Goal: Navigation & Orientation: Find specific page/section

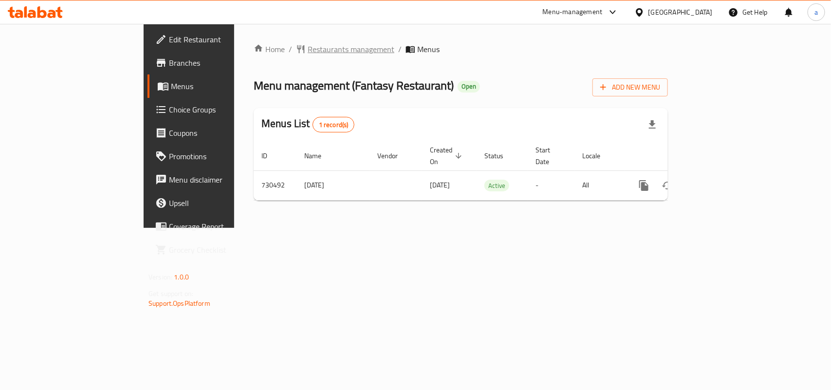
click at [308, 53] on span "Restaurants management" at bounding box center [351, 49] width 87 height 12
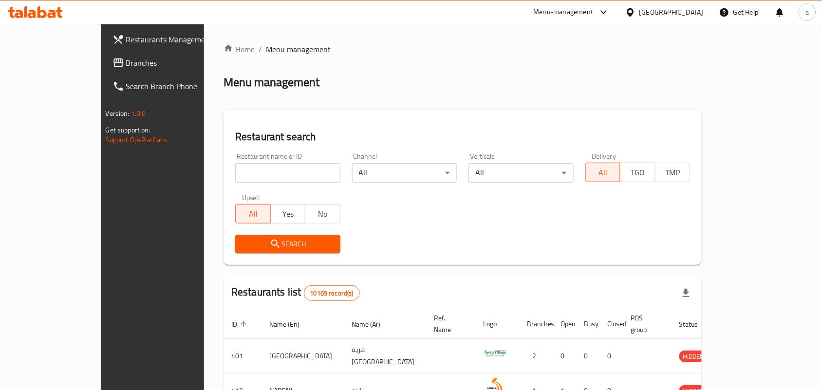
click at [126, 64] on span "Branches" at bounding box center [178, 63] width 104 height 12
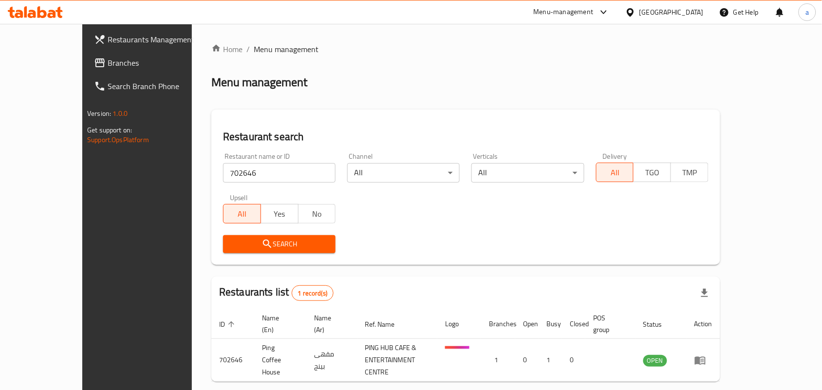
click at [108, 64] on span "Branches" at bounding box center [160, 63] width 104 height 12
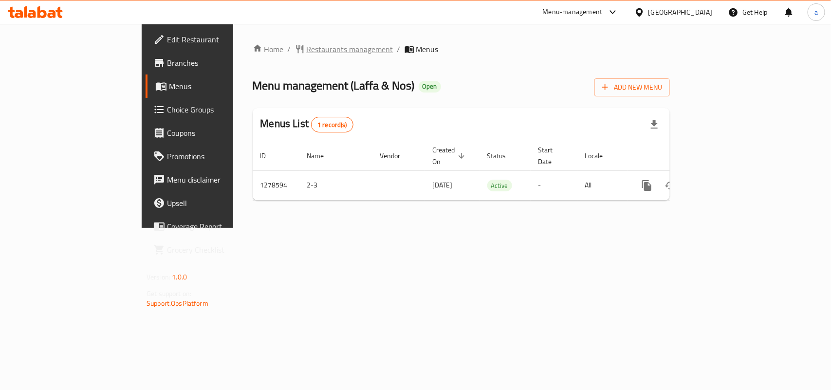
click at [307, 52] on span "Restaurants management" at bounding box center [350, 49] width 87 height 12
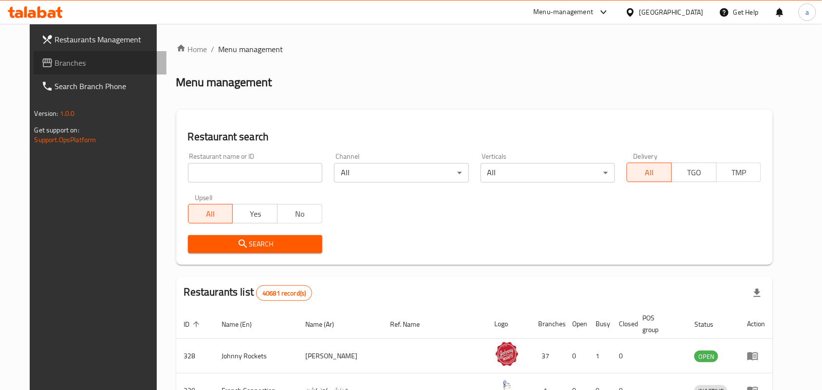
click at [73, 67] on span "Branches" at bounding box center [107, 63] width 104 height 12
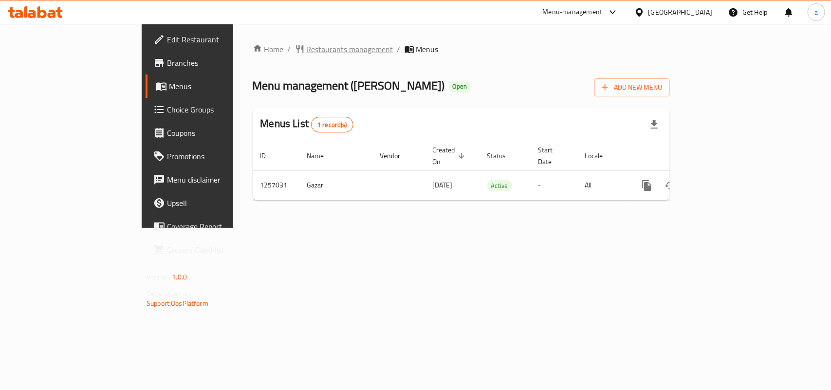
click at [307, 47] on span "Restaurants management" at bounding box center [350, 49] width 87 height 12
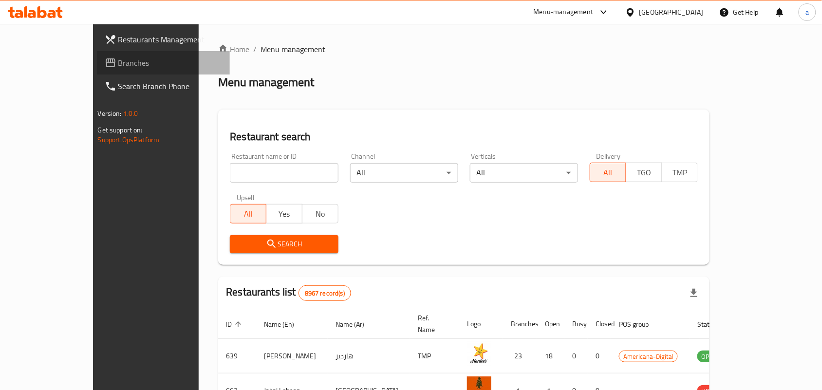
drag, startPoint x: 44, startPoint y: 65, endPoint x: 37, endPoint y: 65, distance: 7.3
click at [118, 65] on span "Branches" at bounding box center [170, 63] width 104 height 12
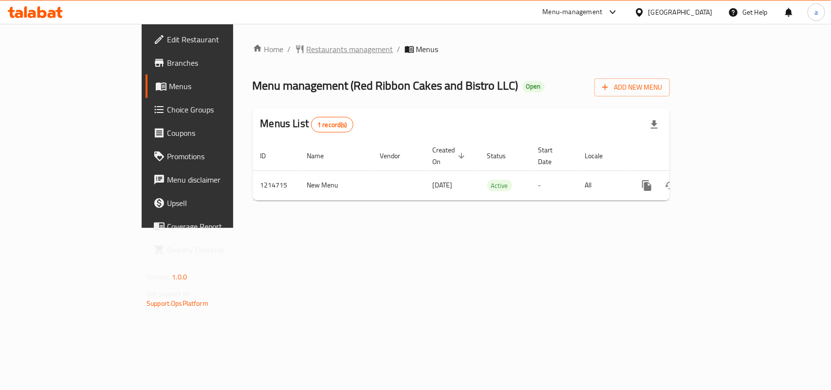
click at [307, 50] on span "Restaurants management" at bounding box center [350, 49] width 87 height 12
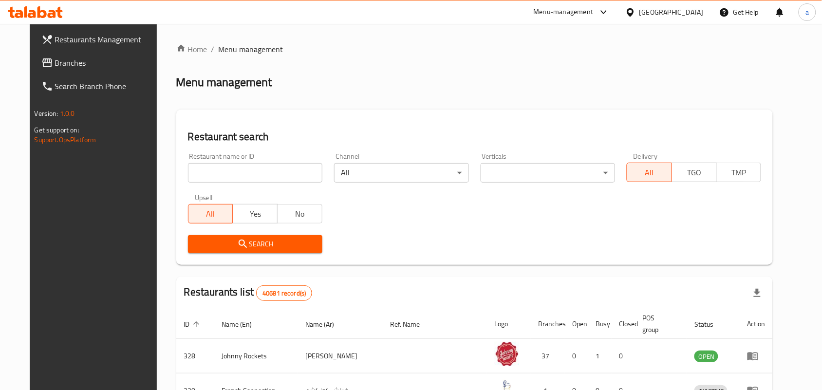
click at [55, 66] on span "Branches" at bounding box center [107, 63] width 104 height 12
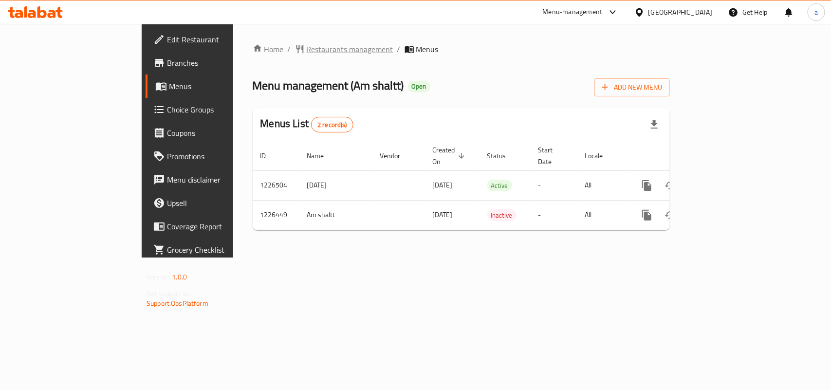
click at [307, 47] on span "Restaurants management" at bounding box center [350, 49] width 87 height 12
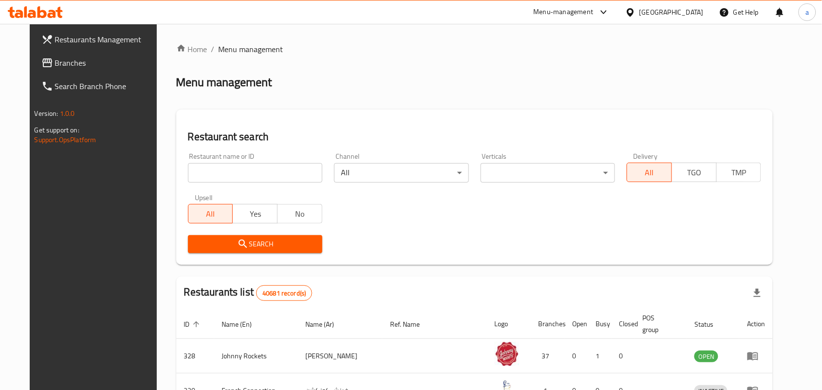
drag, startPoint x: 61, startPoint y: 64, endPoint x: 74, endPoint y: 63, distance: 13.2
click at [61, 64] on span "Branches" at bounding box center [107, 63] width 104 height 12
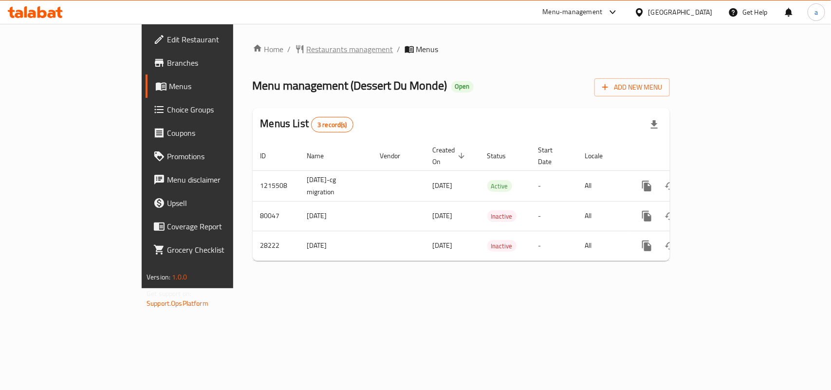
click at [307, 47] on span "Restaurants management" at bounding box center [350, 49] width 87 height 12
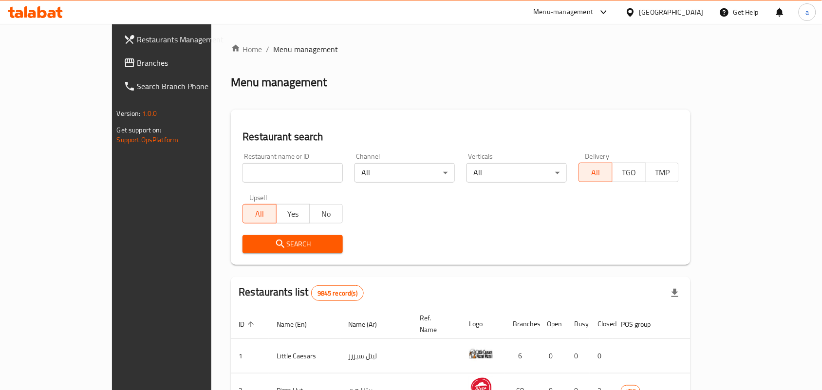
click at [137, 67] on span "Branches" at bounding box center [189, 63] width 104 height 12
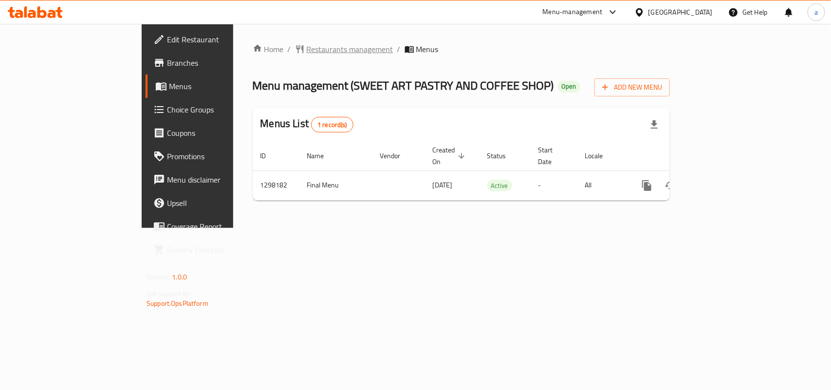
click at [307, 53] on span "Restaurants management" at bounding box center [350, 49] width 87 height 12
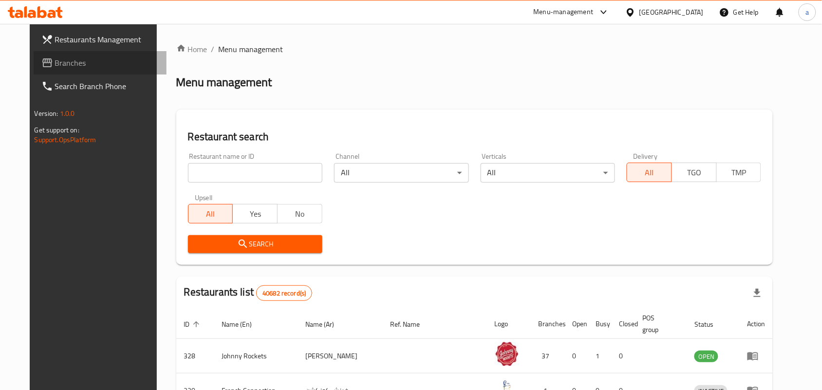
click at [95, 64] on span "Branches" at bounding box center [107, 63] width 104 height 12
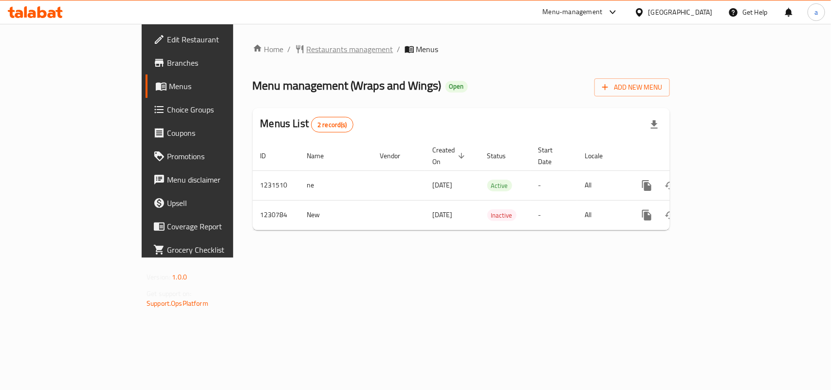
click at [307, 48] on span "Restaurants management" at bounding box center [350, 49] width 87 height 12
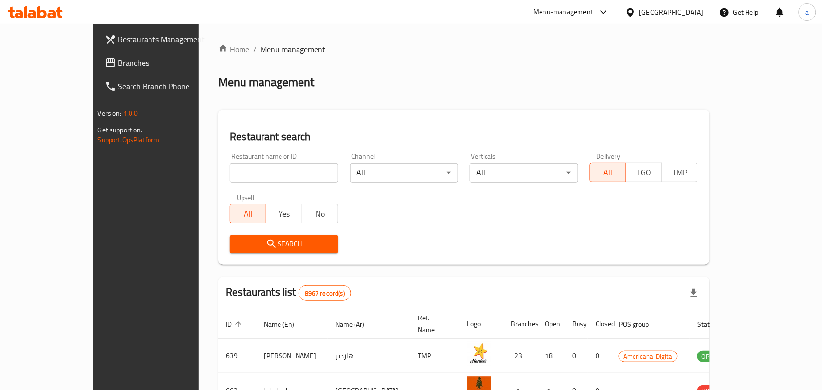
click at [118, 59] on span "Branches" at bounding box center [170, 63] width 104 height 12
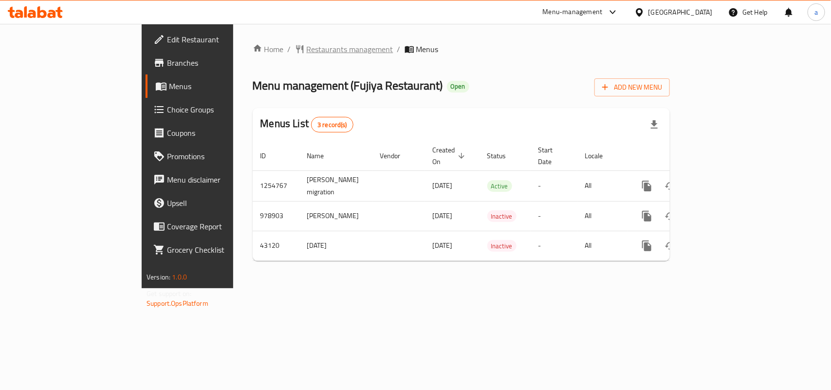
click at [307, 49] on span "Restaurants management" at bounding box center [350, 49] width 87 height 12
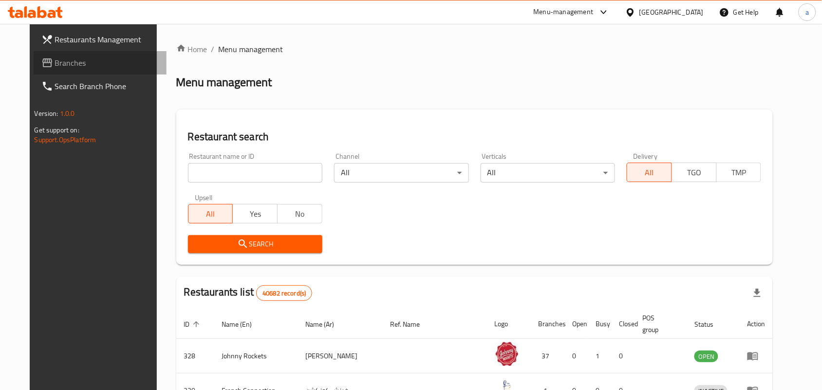
click at [58, 64] on span "Branches" at bounding box center [107, 63] width 104 height 12
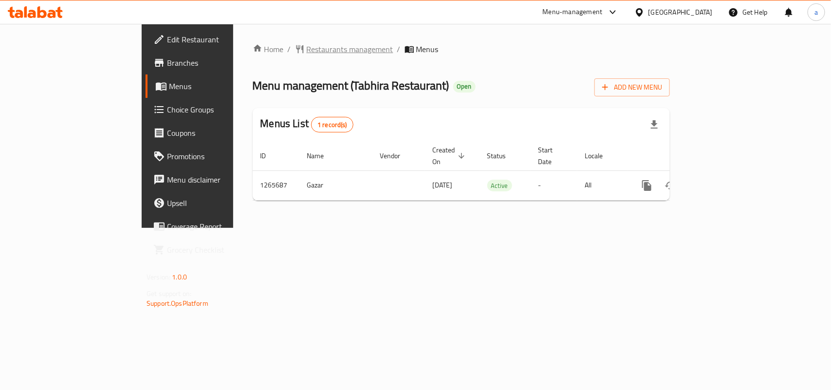
click at [307, 46] on span "Restaurants management" at bounding box center [350, 49] width 87 height 12
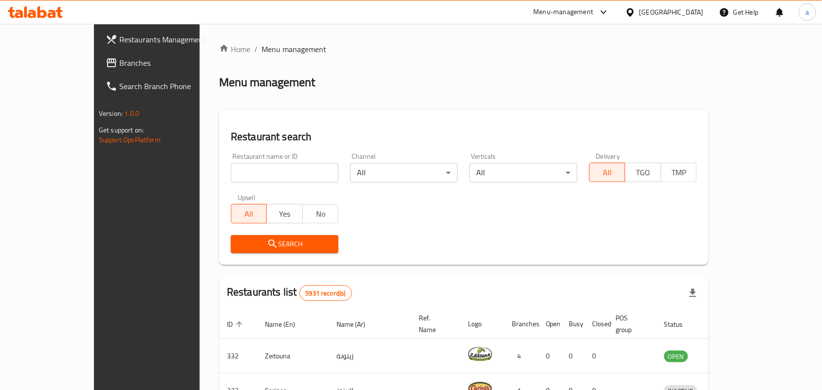
click at [119, 65] on span "Branches" at bounding box center [171, 63] width 104 height 12
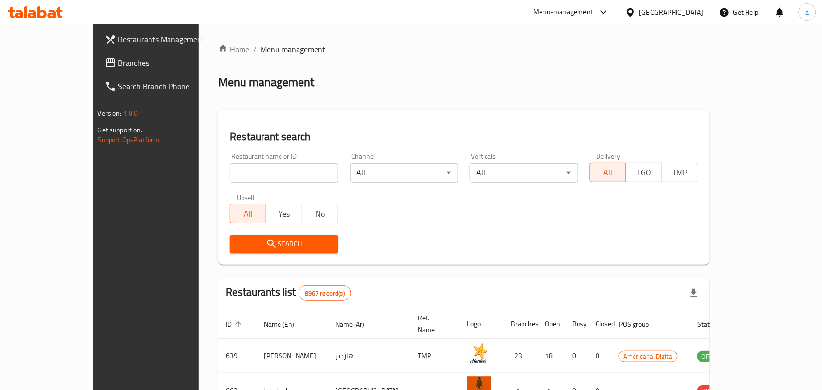
drag, startPoint x: 64, startPoint y: 65, endPoint x: 97, endPoint y: 61, distance: 33.3
click at [118, 65] on span "Branches" at bounding box center [170, 63] width 104 height 12
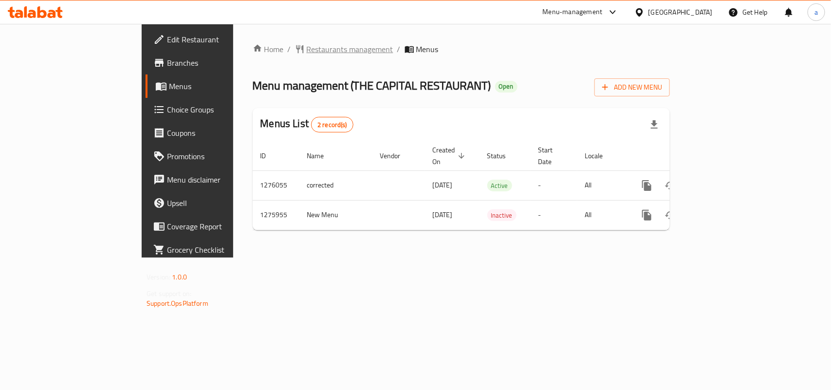
click at [307, 52] on span "Restaurants management" at bounding box center [350, 49] width 87 height 12
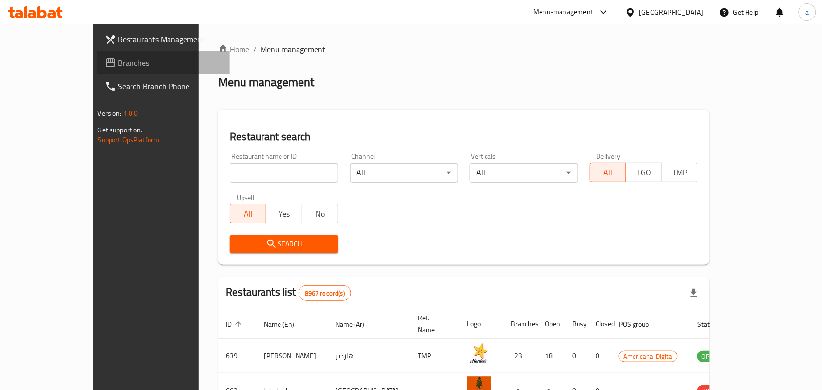
click at [118, 64] on span "Branches" at bounding box center [170, 63] width 104 height 12
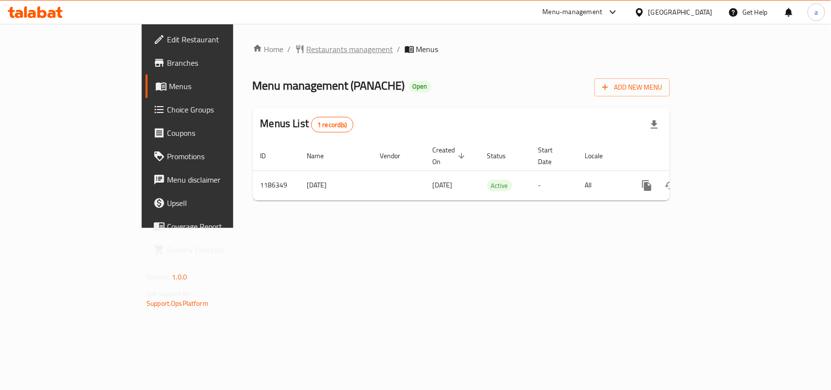
click at [307, 50] on span "Restaurants management" at bounding box center [350, 49] width 87 height 12
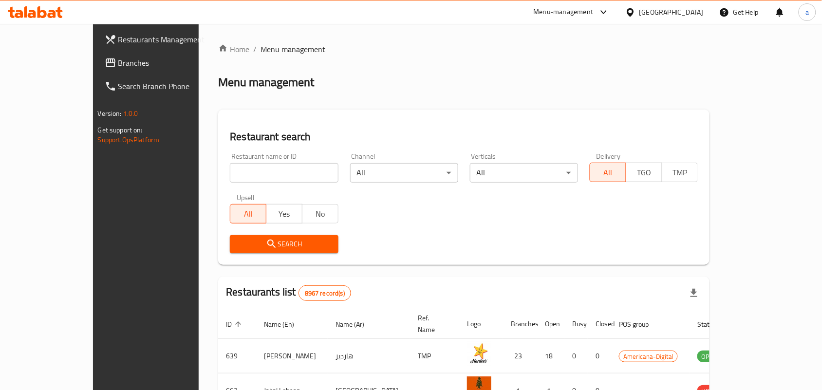
drag, startPoint x: 72, startPoint y: 64, endPoint x: 235, endPoint y: 19, distance: 169.1
click at [118, 64] on span "Branches" at bounding box center [170, 63] width 104 height 12
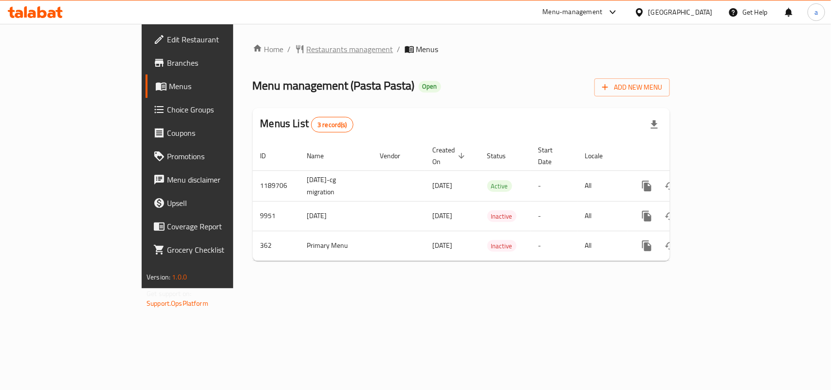
click at [307, 44] on span "Restaurants management" at bounding box center [350, 49] width 87 height 12
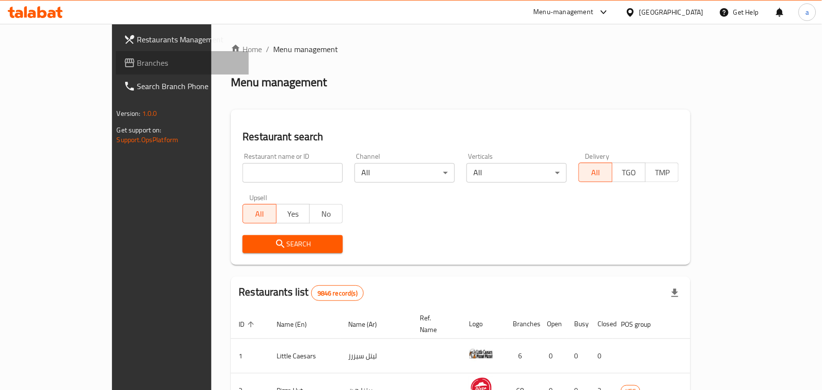
click at [137, 59] on span "Branches" at bounding box center [189, 63] width 104 height 12
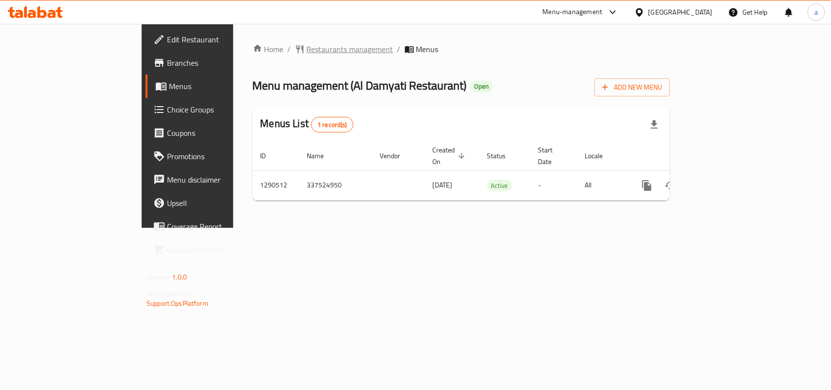
click at [307, 52] on span "Restaurants management" at bounding box center [350, 49] width 87 height 12
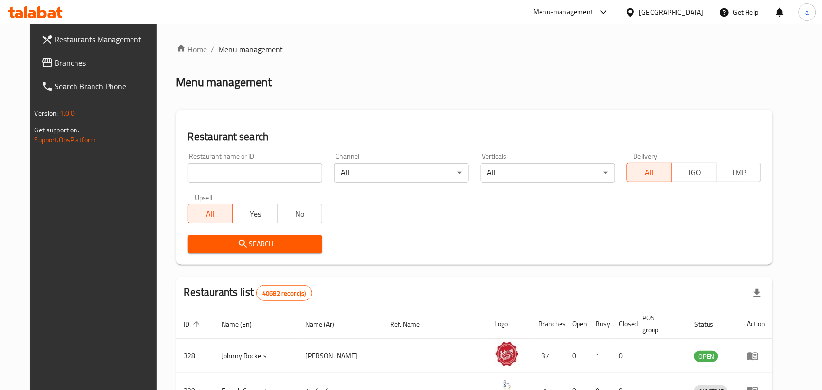
drag, startPoint x: 47, startPoint y: 64, endPoint x: 115, endPoint y: 31, distance: 76.0
click at [55, 64] on span "Branches" at bounding box center [107, 63] width 104 height 12
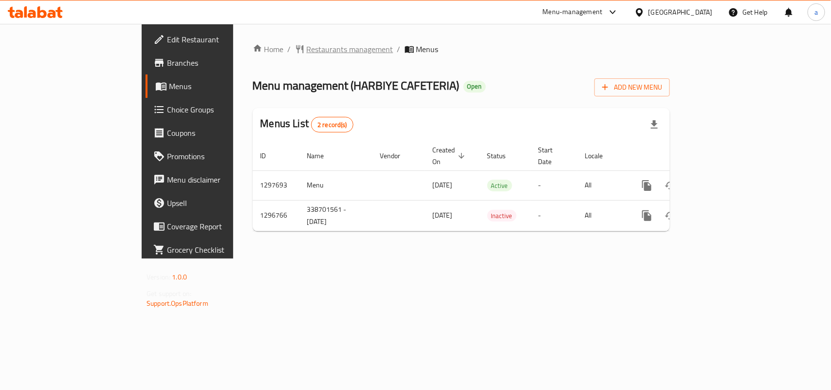
click at [307, 44] on span "Restaurants management" at bounding box center [350, 49] width 87 height 12
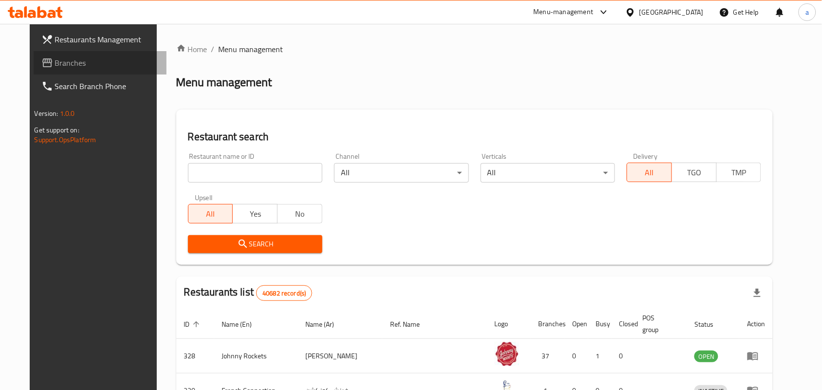
click at [55, 63] on span "Branches" at bounding box center [107, 63] width 104 height 12
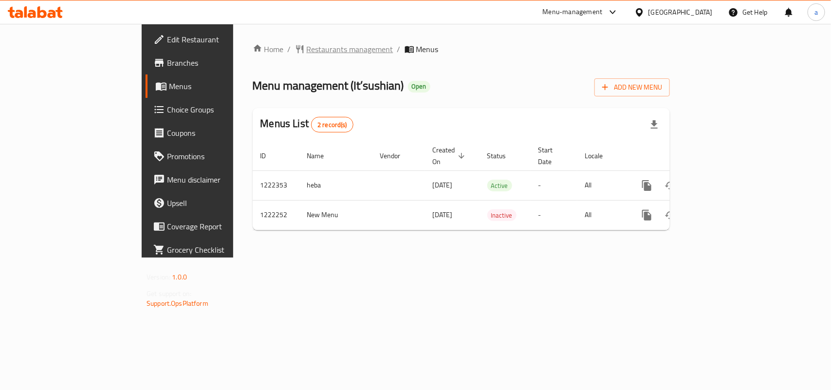
click at [307, 52] on span "Restaurants management" at bounding box center [350, 49] width 87 height 12
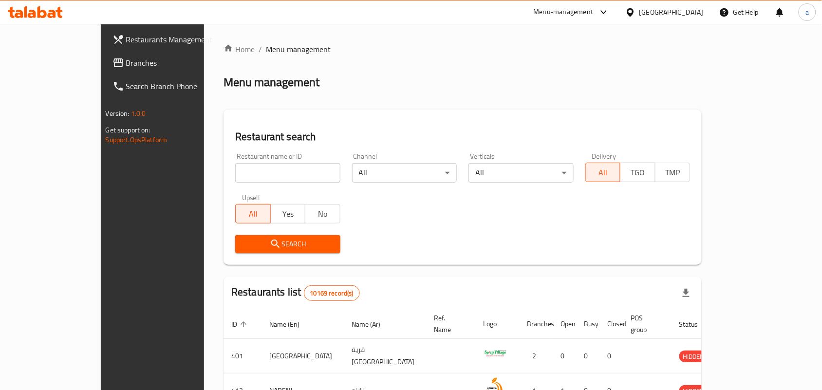
drag, startPoint x: 62, startPoint y: 65, endPoint x: 121, endPoint y: 18, distance: 74.5
click at [126, 65] on span "Branches" at bounding box center [178, 63] width 104 height 12
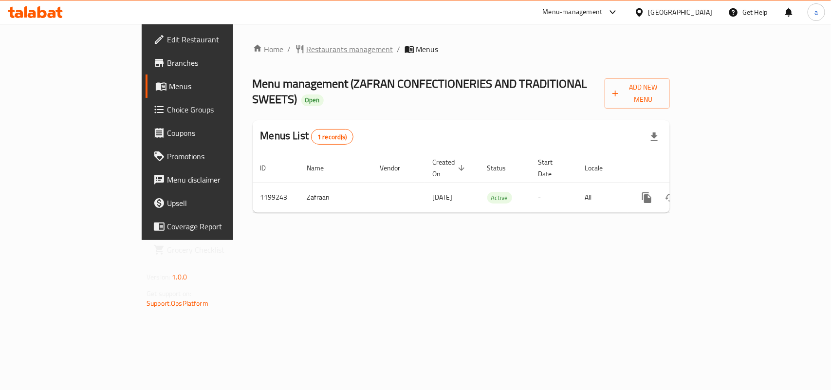
click at [307, 45] on span "Restaurants management" at bounding box center [350, 49] width 87 height 12
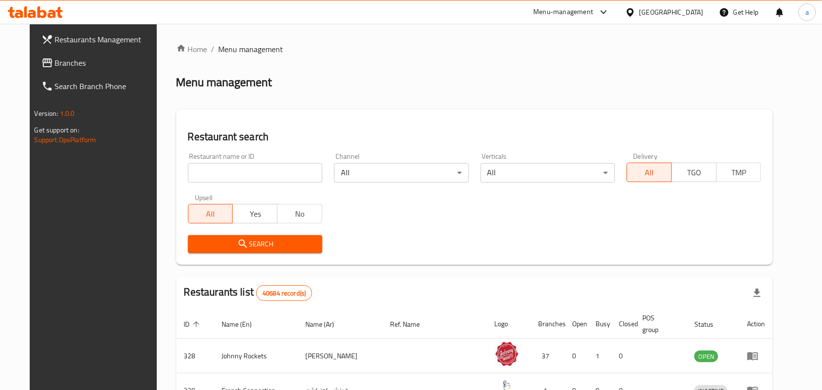
click at [56, 74] on link "Search Branch Phone" at bounding box center [100, 85] width 133 height 23
